Goal: Information Seeking & Learning: Find specific fact

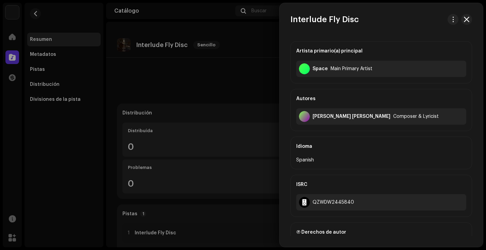
click at [36, 14] on div at bounding box center [243, 125] width 486 height 250
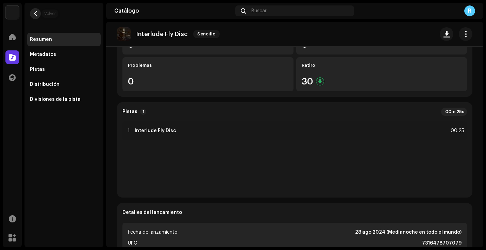
click at [36, 14] on span "button" at bounding box center [35, 13] width 5 height 5
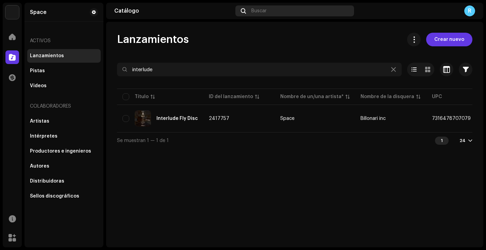
click at [279, 7] on div "Buscar" at bounding box center [294, 10] width 118 height 11
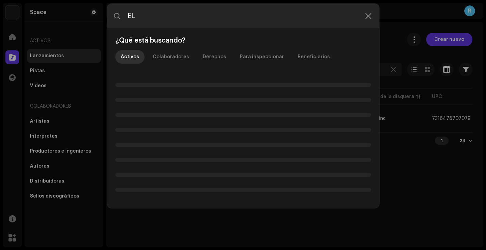
type input "E"
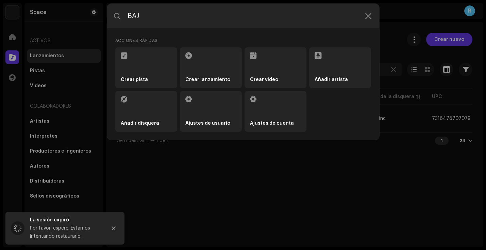
type input "BAJO"
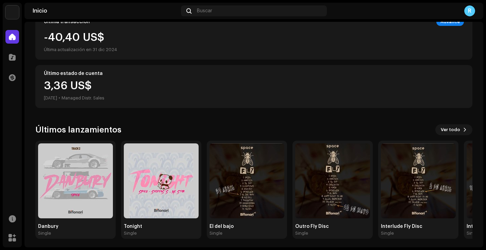
scroll to position [137, 0]
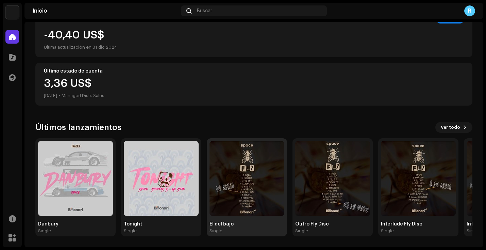
click at [250, 177] on img at bounding box center [246, 178] width 75 height 75
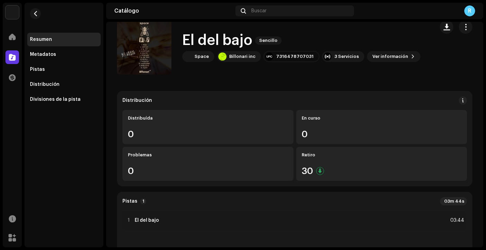
scroll to position [164, 0]
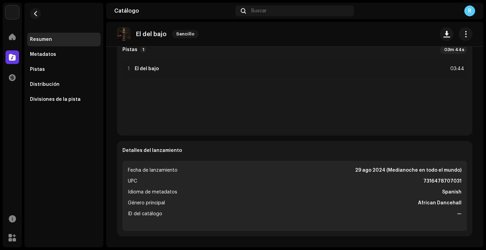
click at [204, 72] on re-o-release-hero "El del bajo Sencillo El del bajo Sencillo Space Billonari inc 7316478707031 3 S…" at bounding box center [294, 49] width 377 height 54
click at [149, 68] on re-o-release-hero "El del bajo Sencillo El del bajo Sencillo Space Billonari inc 7316478707031 3 S…" at bounding box center [294, 49] width 377 height 54
click at [160, 81] on div "1 El del bajo 03:44" at bounding box center [294, 94] width 344 height 71
click at [143, 67] on re-o-release-hero "El del bajo Sencillo El del bajo Sencillo Space Billonari inc 7316478707031 3 S…" at bounding box center [294, 49] width 377 height 54
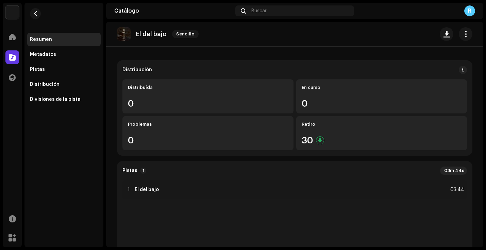
scroll to position [27, 0]
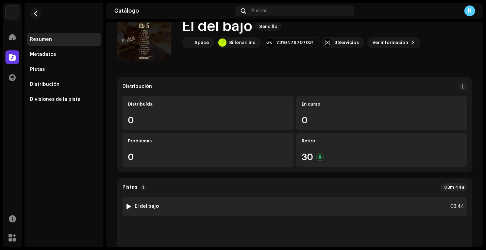
click at [249, 209] on div "1 El del bajo 03:44" at bounding box center [294, 206] width 344 height 19
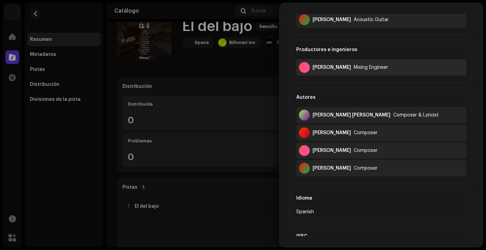
scroll to position [164, 0]
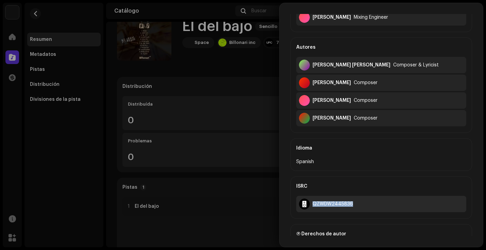
drag, startPoint x: 313, startPoint y: 204, endPoint x: 353, endPoint y: 207, distance: 39.5
click at [353, 207] on div "QZWDW2445836" at bounding box center [381, 203] width 170 height 16
copy div "QZWDW2445836"
click at [185, 82] on div at bounding box center [243, 125] width 486 height 250
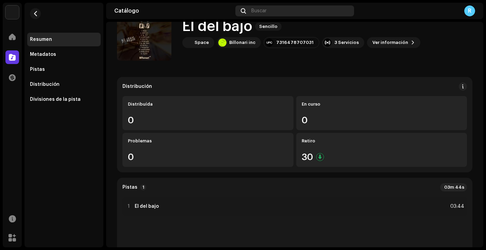
click at [284, 10] on div "Buscar" at bounding box center [294, 10] width 118 height 11
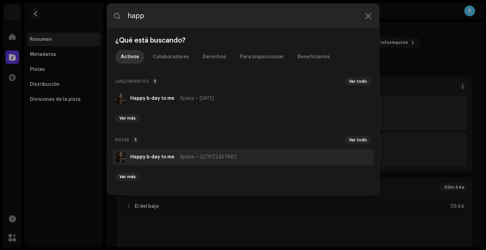
type input "happ"
click at [183, 160] on li "Happy b-day to me Space QZYFZ2457682" at bounding box center [243, 157] width 261 height 16
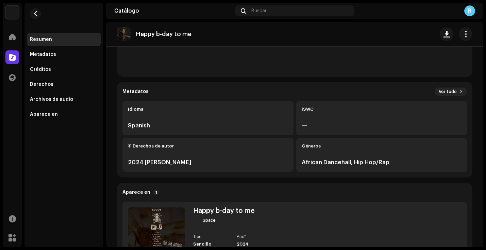
scroll to position [164, 0]
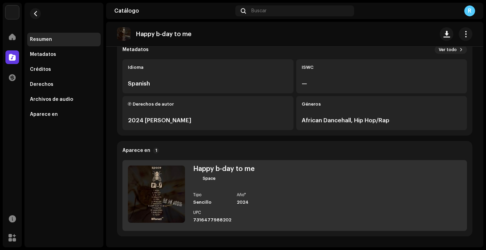
click at [262, 207] on div "Tipo Sencillo Año* 2024 UPC 7316477988202" at bounding box center [234, 207] width 82 height 30
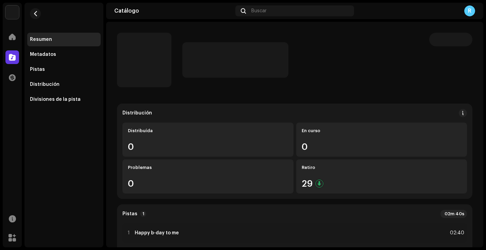
scroll to position [14, 0]
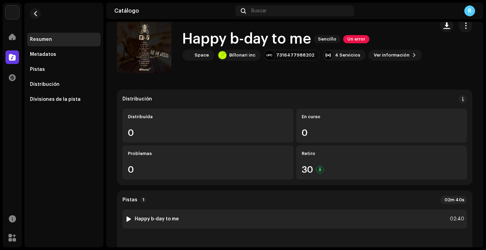
click at [170, 217] on strong "Happy b-day to me" at bounding box center [157, 218] width 44 height 5
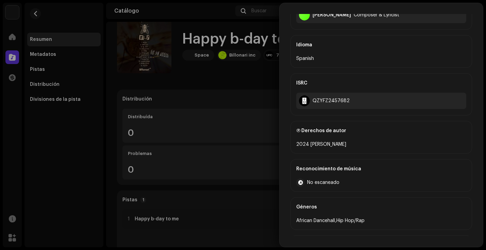
scroll to position [143, 0]
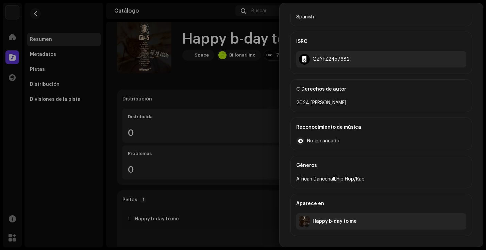
click at [259, 100] on div at bounding box center [243, 125] width 486 height 250
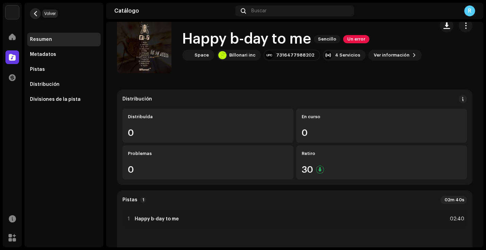
click at [35, 13] on span "button" at bounding box center [35, 13] width 5 height 5
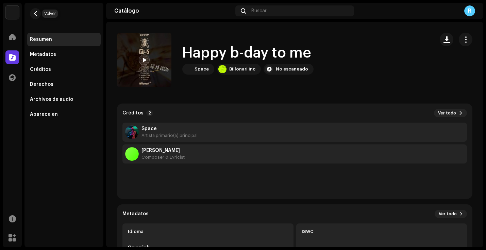
click at [35, 13] on span "button" at bounding box center [35, 13] width 5 height 5
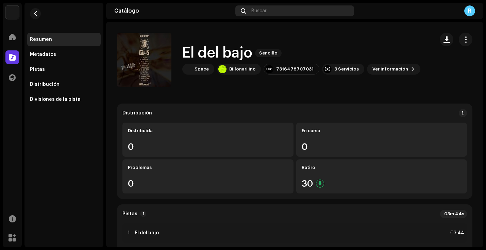
click at [280, 8] on div "Buscar" at bounding box center [294, 10] width 118 height 11
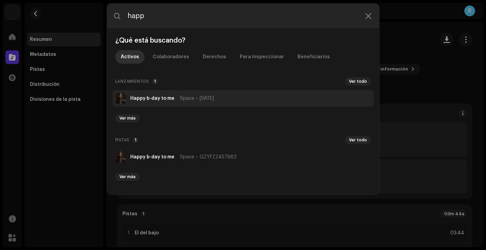
type input "happ"
click at [165, 97] on strong "Happy b-day to me" at bounding box center [152, 98] width 44 height 5
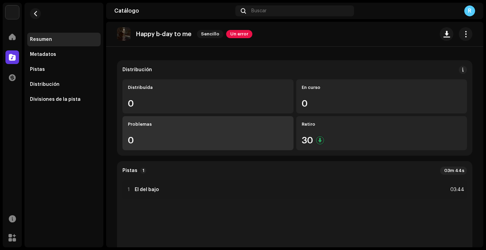
scroll to position [64, 0]
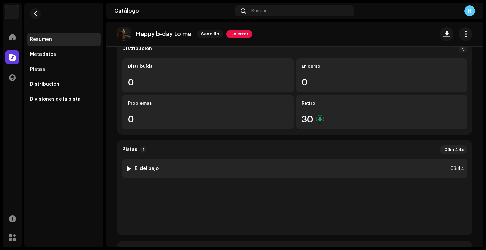
click at [224, 170] on div "1 El del bajo 03:44" at bounding box center [294, 168] width 344 height 19
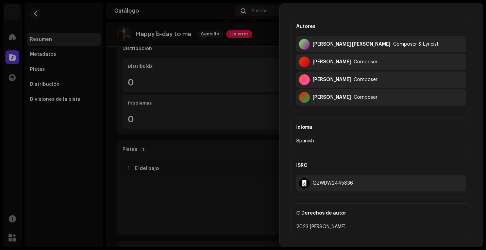
scroll to position [197, 0]
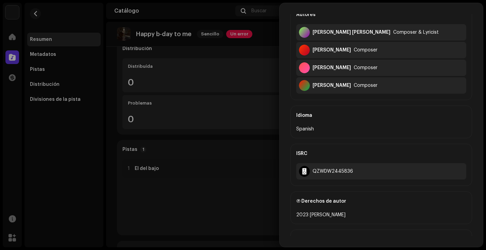
click at [222, 203] on div at bounding box center [243, 125] width 486 height 250
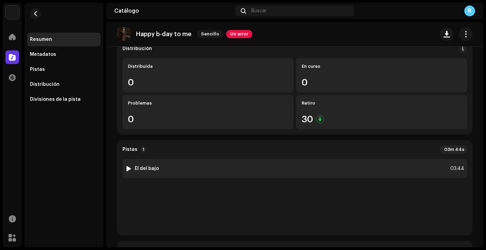
click at [411, 169] on div "1 El del bajo 03:44" at bounding box center [294, 168] width 344 height 19
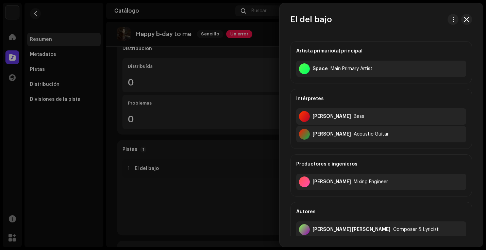
click at [259, 210] on div at bounding box center [243, 125] width 486 height 250
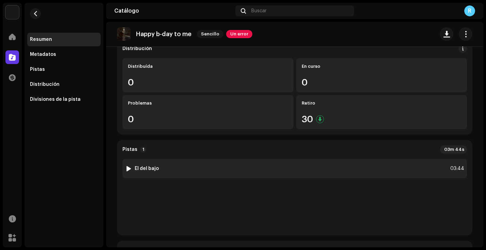
click at [128, 169] on div at bounding box center [128, 168] width 5 height 5
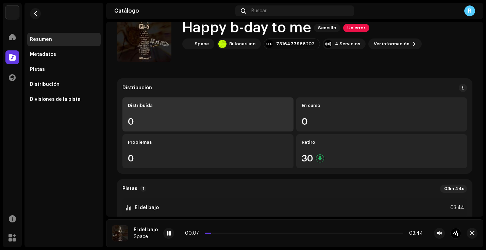
scroll to position [53, 0]
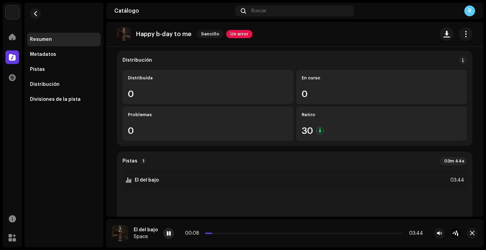
click at [169, 233] on span at bounding box center [169, 233] width 4 height 5
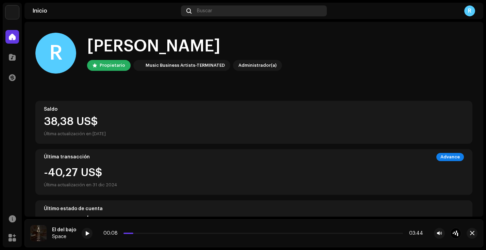
click at [240, 9] on div "Buscar" at bounding box center [254, 10] width 146 height 11
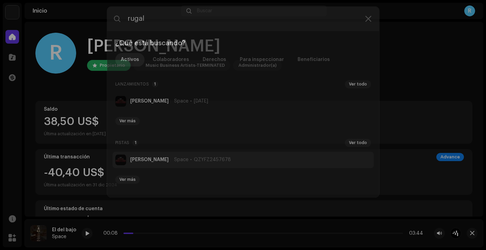
type input "rugal"
click at [204, 153] on li "[PERSON_NAME] Space QZYFZ2457678" at bounding box center [243, 157] width 261 height 16
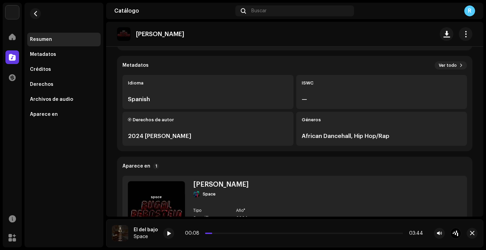
scroll to position [194, 0]
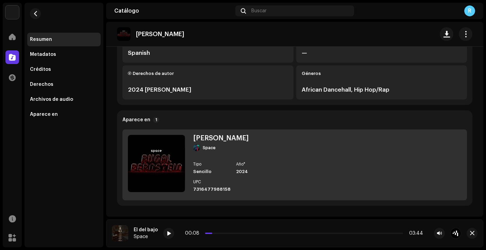
click at [275, 160] on div "[PERSON_NAME] Space Tipo Sencillo Año* 2024 UPC 7316477988158" at bounding box center [294, 164] width 344 height 71
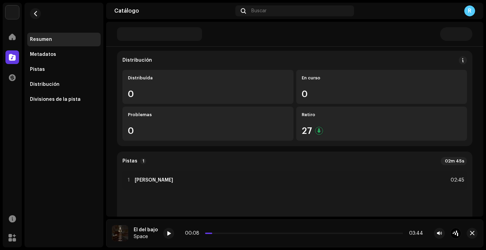
scroll to position [65, 0]
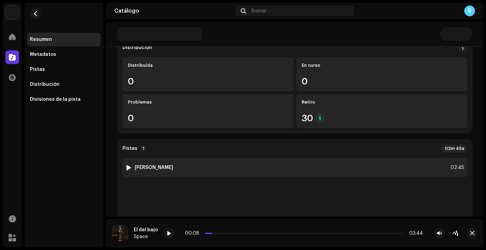
click at [206, 169] on div "1 [PERSON_NAME] 02:45" at bounding box center [294, 167] width 344 height 19
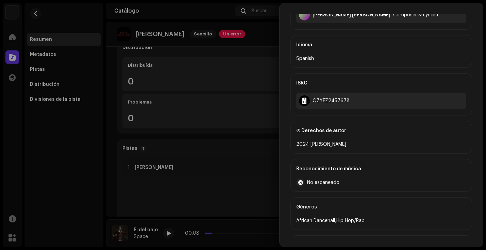
scroll to position [171, 0]
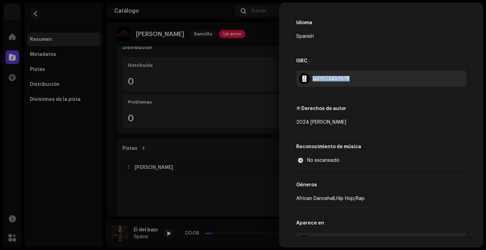
drag, startPoint x: 312, startPoint y: 79, endPoint x: 347, endPoint y: 80, distance: 34.7
click at [347, 80] on div "QZYFZ2457678" at bounding box center [381, 78] width 170 height 16
copy div "QZYFZ2457678"
click at [195, 115] on div at bounding box center [243, 125] width 486 height 250
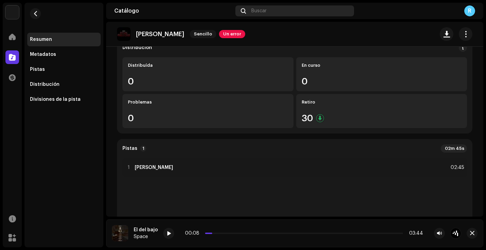
click at [287, 14] on div "Buscar" at bounding box center [294, 10] width 118 height 11
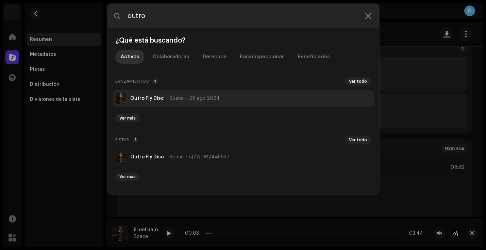
type input "outro"
click at [161, 97] on strong "Outro Fly Disc" at bounding box center [147, 98] width 34 height 5
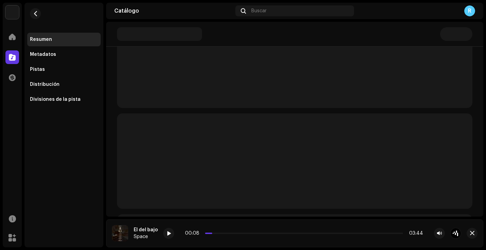
scroll to position [91, 0]
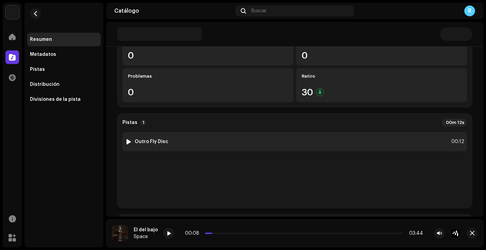
click at [185, 142] on div "1 Outro Fly Disc 00:12" at bounding box center [294, 141] width 344 height 19
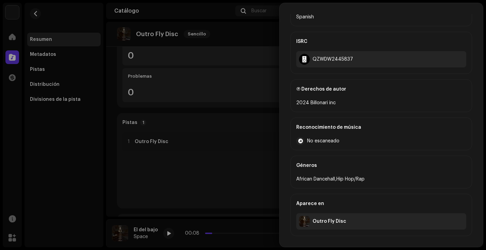
scroll to position [95, 0]
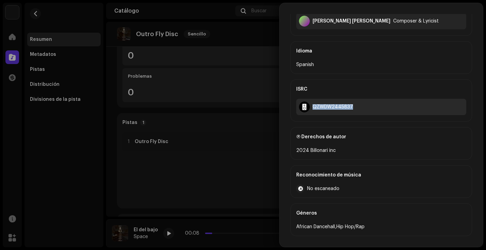
drag, startPoint x: 313, startPoint y: 106, endPoint x: 348, endPoint y: 111, distance: 35.6
click at [348, 111] on div "QZWDW2445837" at bounding box center [381, 107] width 170 height 16
copy div "QZWDW2445837"
